Goal: Check status: Check status

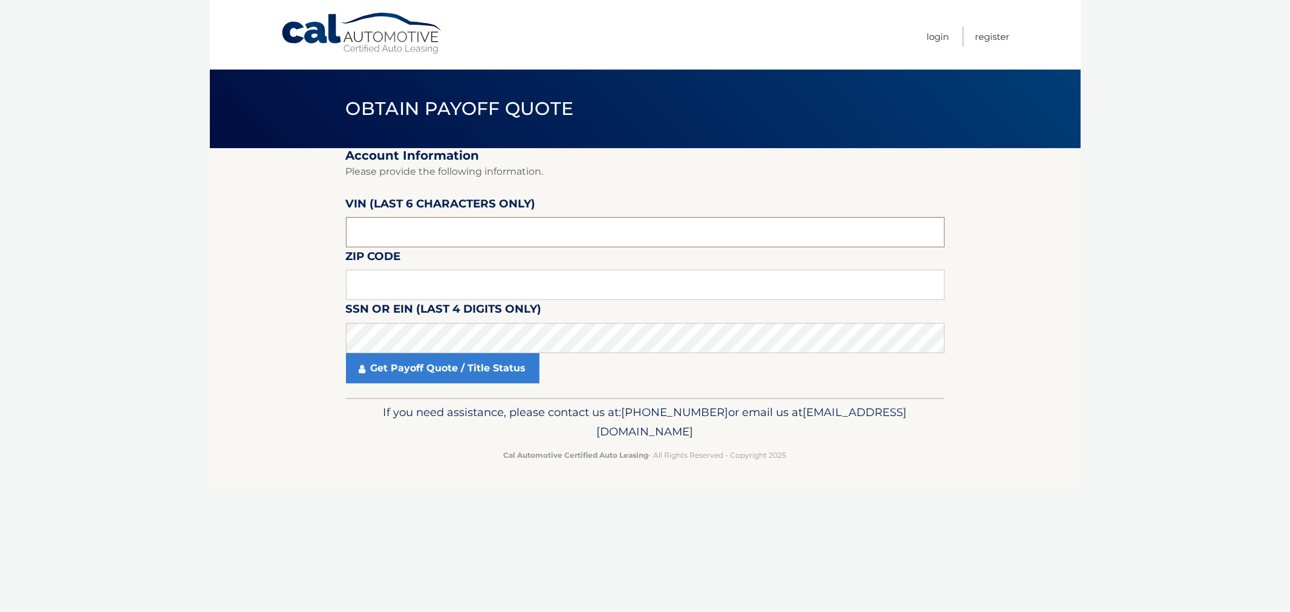
click at [397, 235] on input "text" at bounding box center [645, 232] width 599 height 30
click at [514, 224] on input "text" at bounding box center [645, 232] width 599 height 30
type input "542405"
click at [375, 286] on input "text" at bounding box center [645, 285] width 599 height 30
drag, startPoint x: 398, startPoint y: 291, endPoint x: 408, endPoint y: 287, distance: 10.6
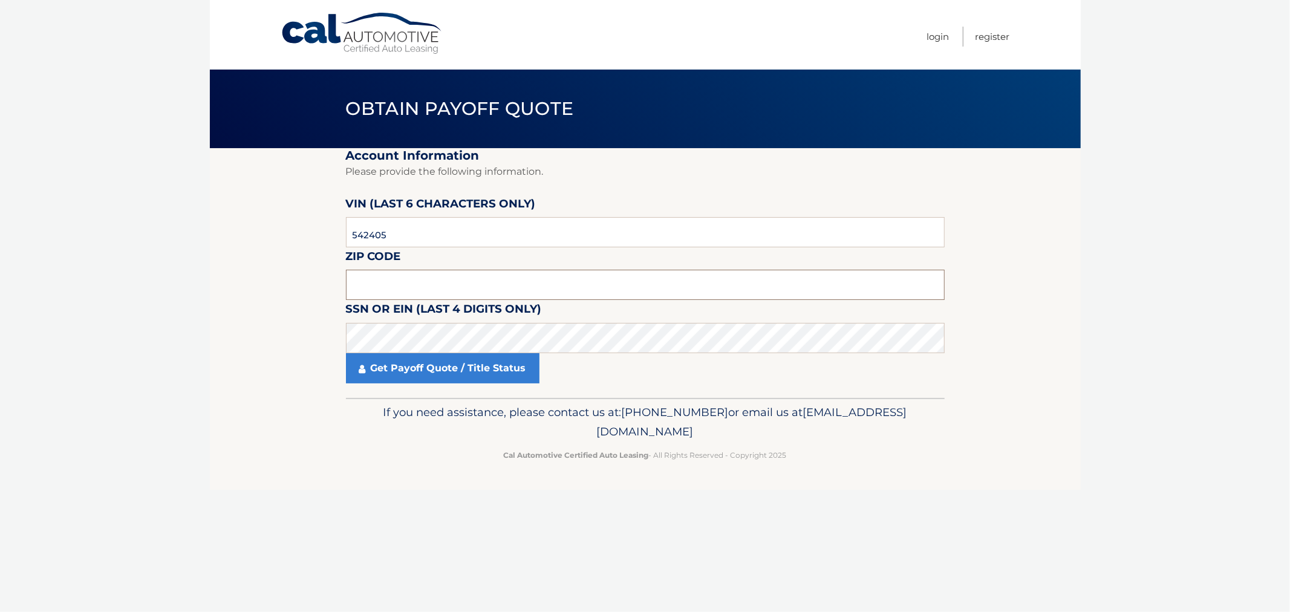
click at [399, 291] on input "text" at bounding box center [645, 285] width 599 height 30
type input "18017"
click at [470, 375] on link "Get Payoff Quote / Title Status" at bounding box center [442, 368] width 193 height 30
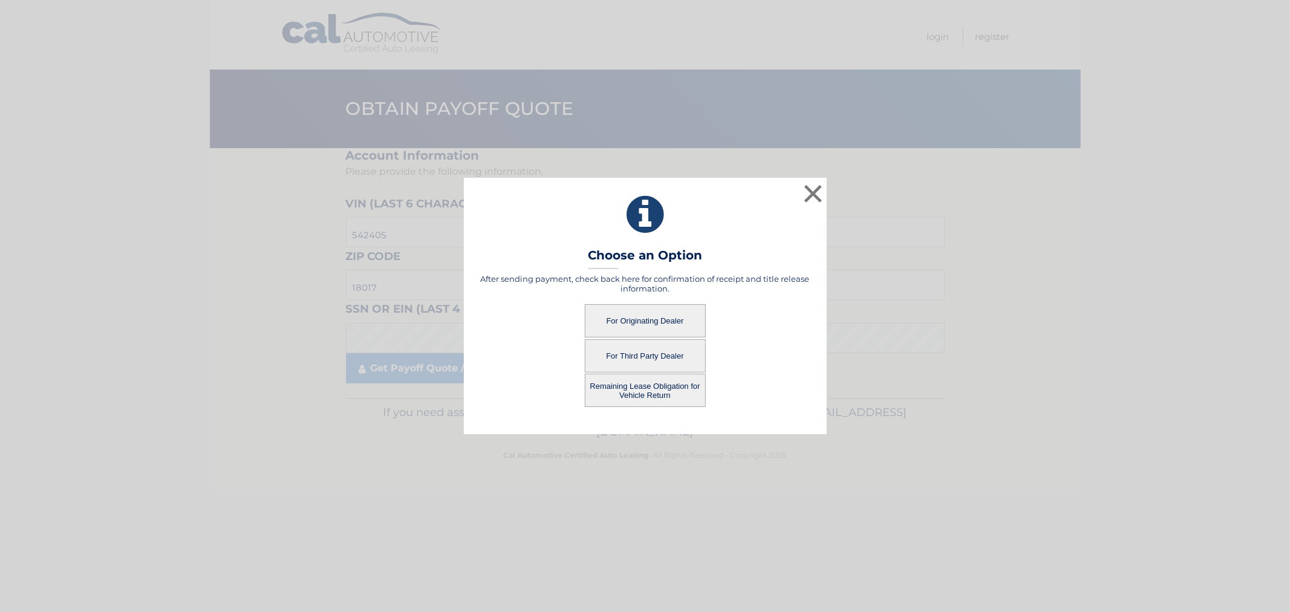
click at [662, 317] on button "For Originating Dealer" at bounding box center [645, 320] width 121 height 33
click at [637, 311] on button "For Originating Dealer" at bounding box center [645, 320] width 121 height 33
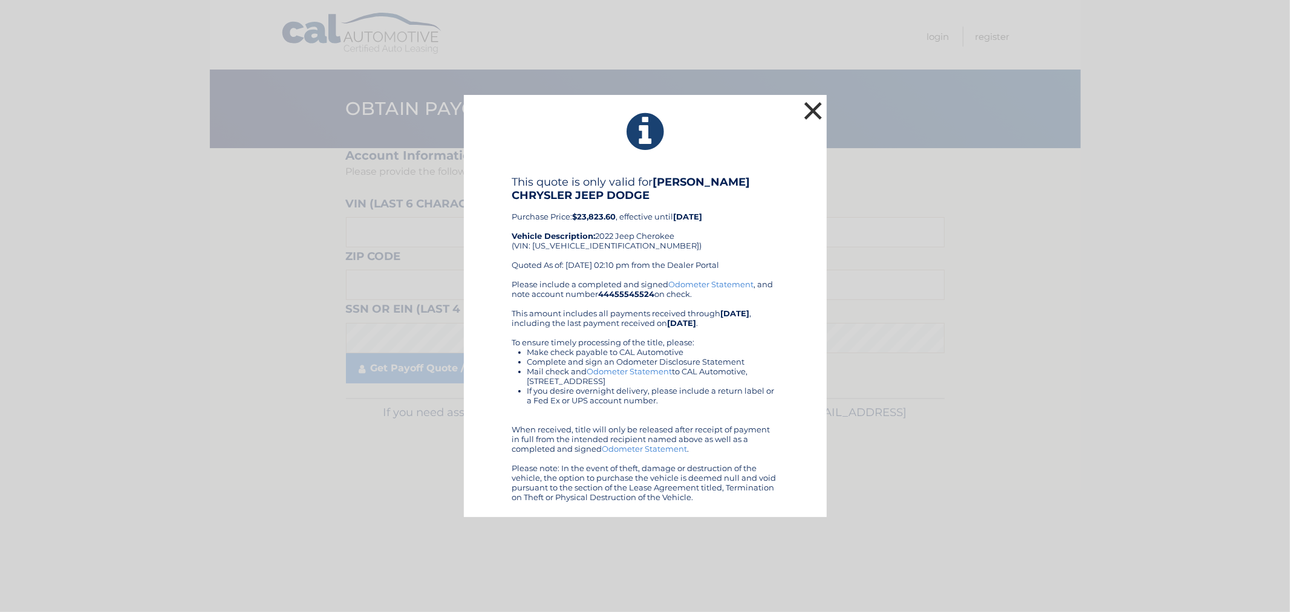
click at [811, 110] on button "×" at bounding box center [813, 111] width 24 height 24
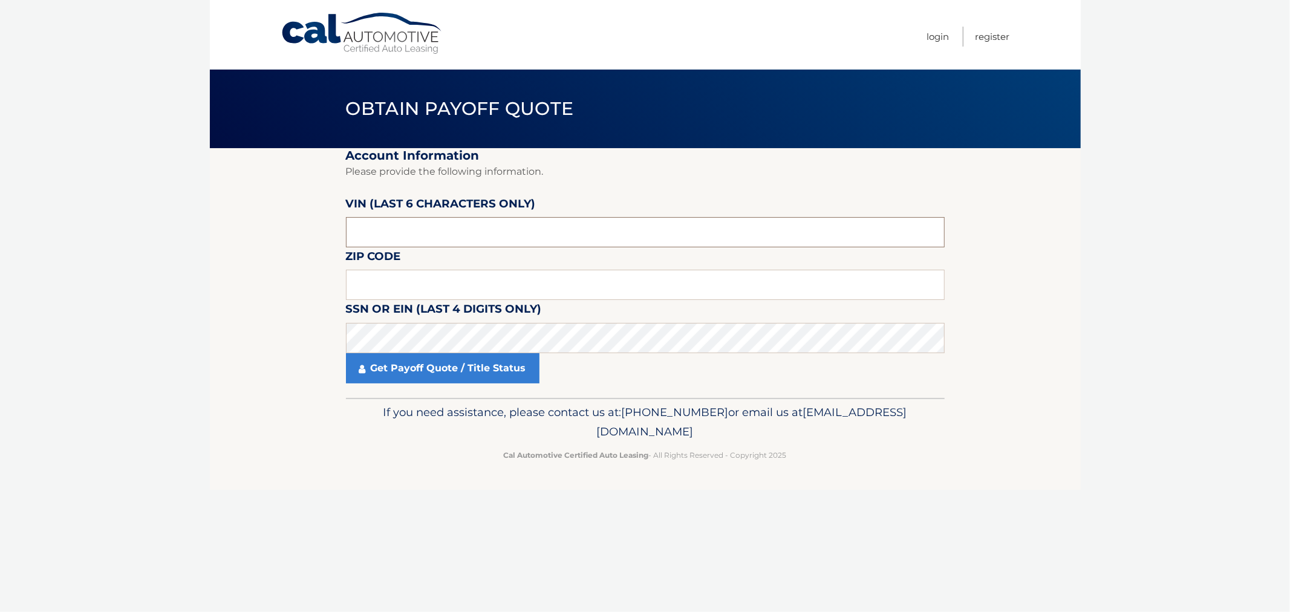
click at [466, 241] on input "text" at bounding box center [645, 232] width 599 height 30
click at [397, 231] on input "text" at bounding box center [645, 232] width 599 height 30
click at [442, 214] on label "VIN (last 6 characters only)" at bounding box center [441, 206] width 190 height 22
click at [397, 231] on input "text" at bounding box center [645, 232] width 599 height 30
type input "542405"
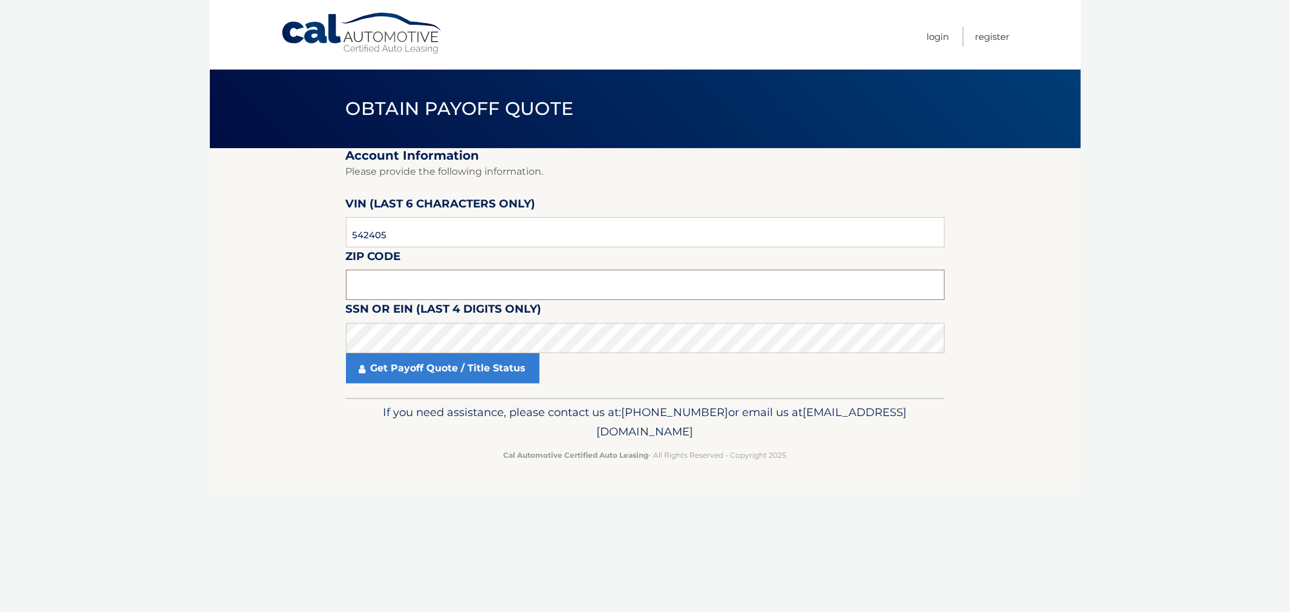
click at [394, 276] on input "text" at bounding box center [645, 285] width 599 height 30
click at [466, 284] on input "text" at bounding box center [645, 285] width 599 height 30
type input "18017"
click at [406, 371] on link "Get Payoff Quote / Title Status" at bounding box center [442, 368] width 193 height 30
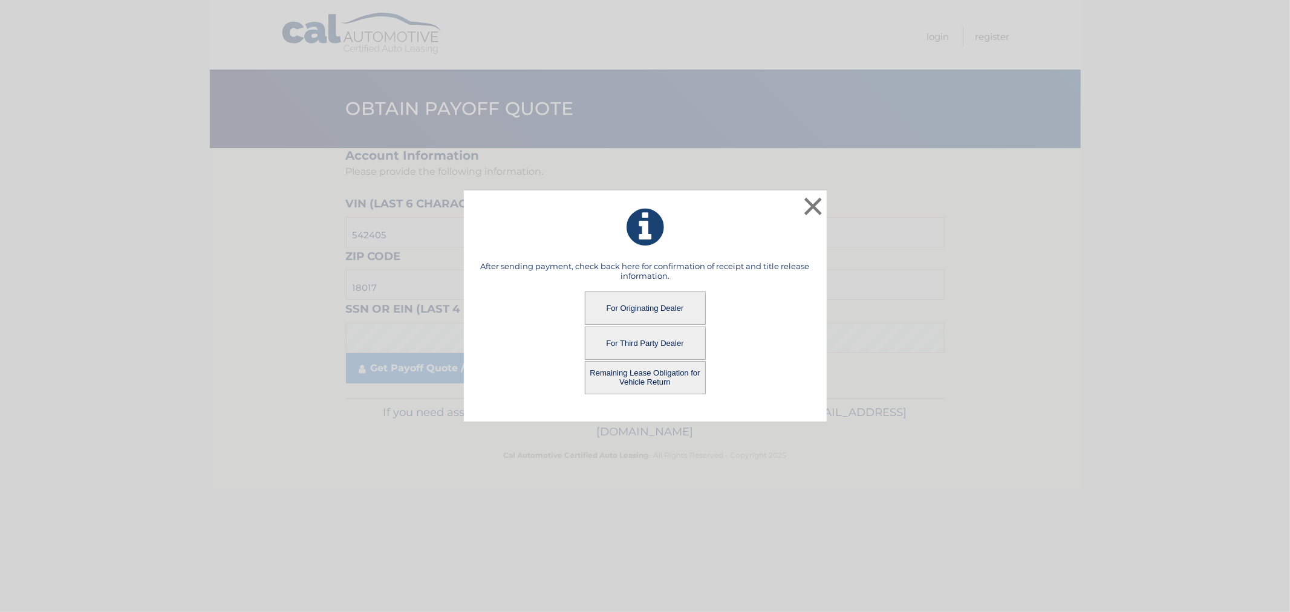
click at [629, 377] on button "Remaining Lease Obligation for Vehicle Return" at bounding box center [645, 377] width 121 height 33
click at [625, 378] on button "Remaining Lease Obligation for Vehicle Return" at bounding box center [645, 377] width 121 height 33
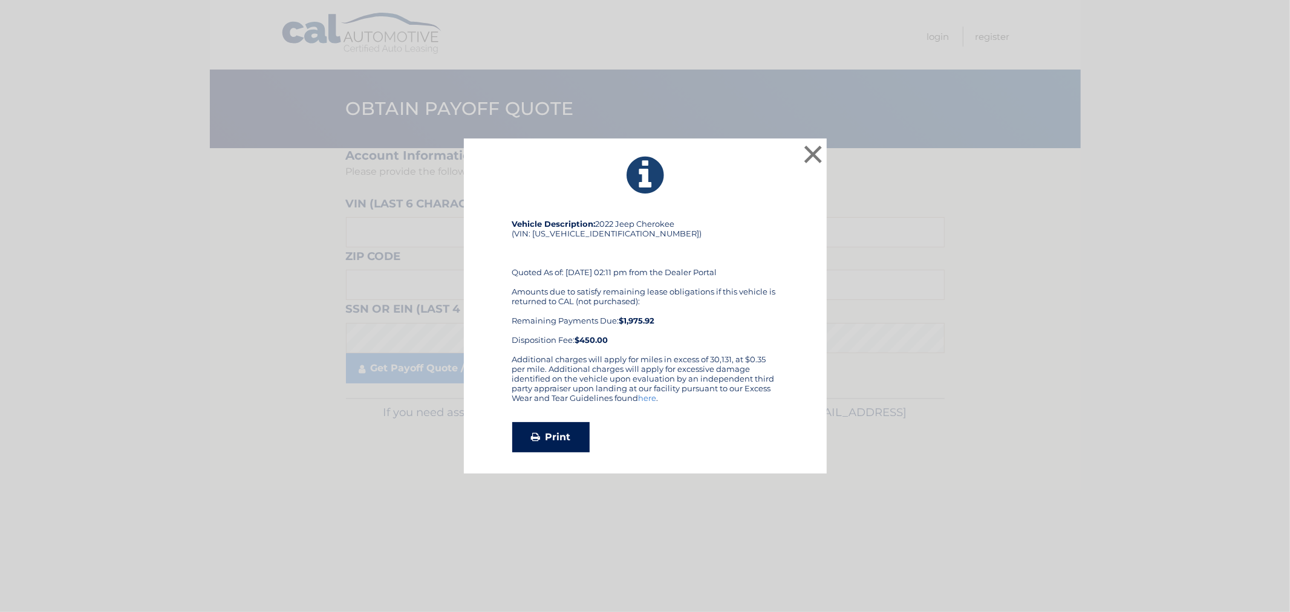
click at [553, 441] on link "Print" at bounding box center [550, 437] width 77 height 30
click at [812, 155] on button "×" at bounding box center [813, 154] width 24 height 24
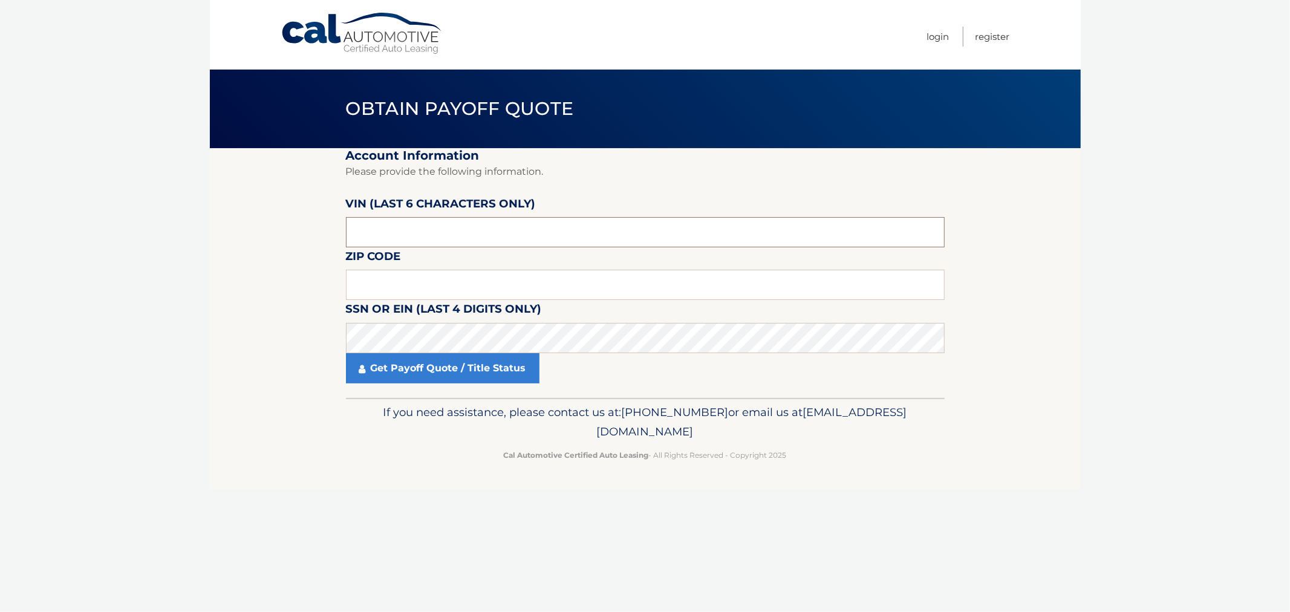
click at [401, 227] on input "text" at bounding box center [645, 232] width 599 height 30
click at [366, 236] on input "text" at bounding box center [645, 232] width 599 height 30
type input "542405"
drag, startPoint x: 421, startPoint y: 285, endPoint x: 250, endPoint y: 222, distance: 182.9
click at [421, 285] on input "text" at bounding box center [645, 285] width 599 height 30
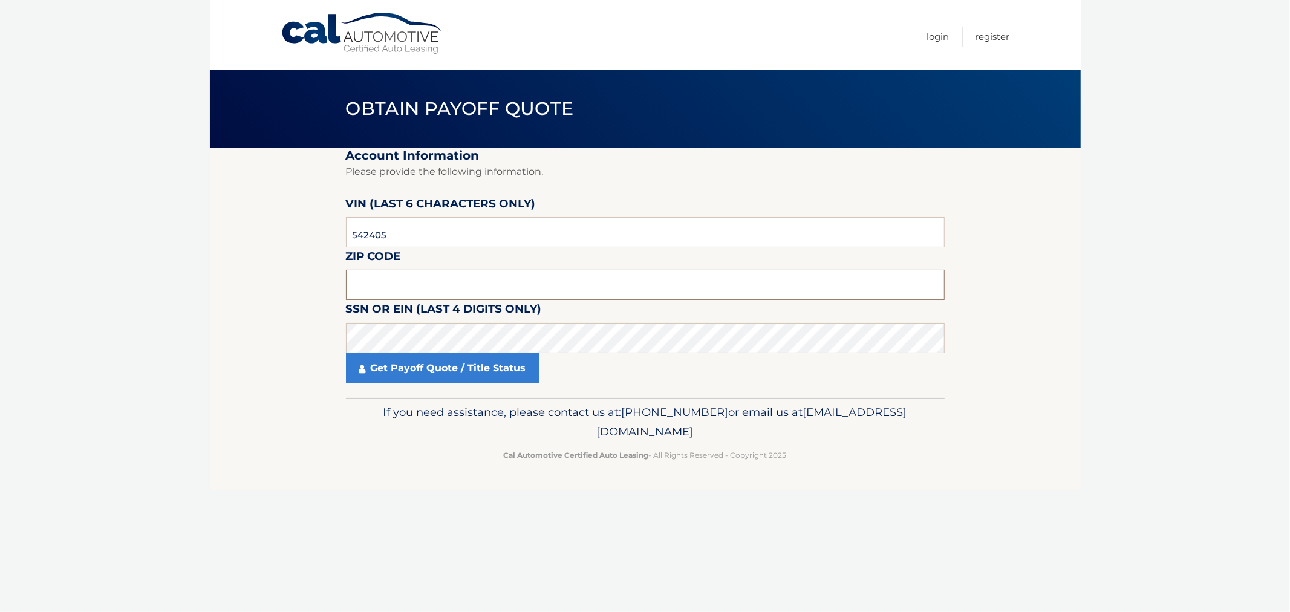
click at [384, 288] on input "text" at bounding box center [645, 285] width 599 height 30
type input "18017"
click at [415, 375] on link "Get Payoff Quote / Title Status" at bounding box center [442, 368] width 193 height 30
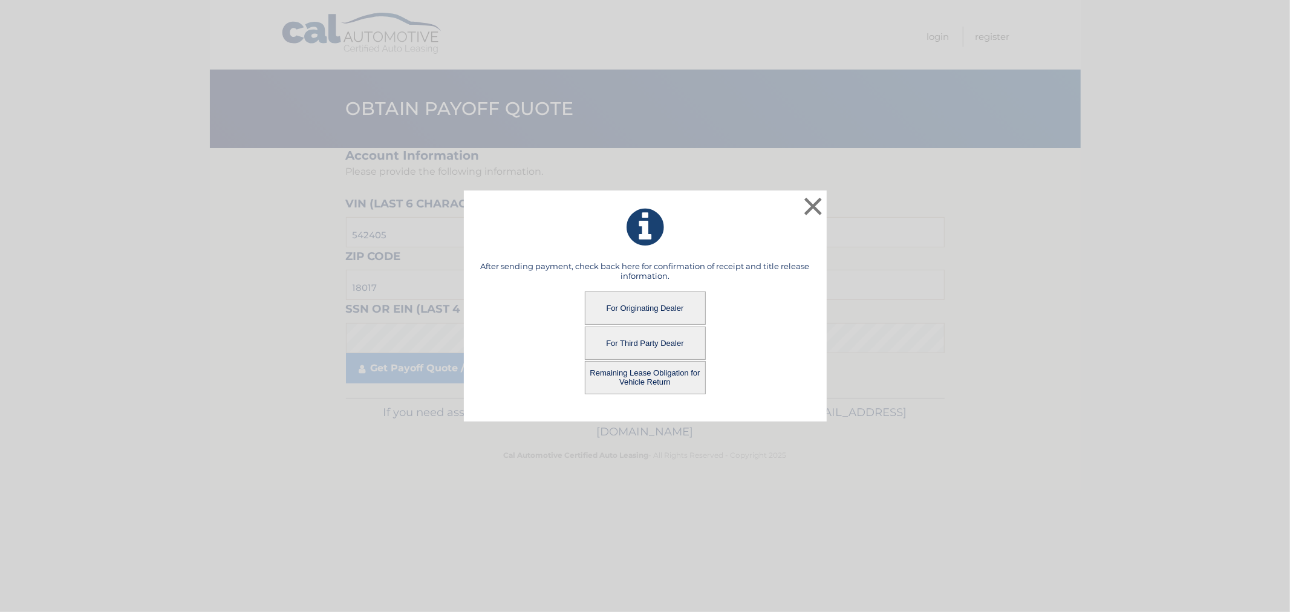
click at [639, 304] on button "For Originating Dealer" at bounding box center [645, 307] width 121 height 33
click at [629, 308] on button "For Originating Dealer" at bounding box center [645, 307] width 121 height 33
